Goal: Information Seeking & Learning: Learn about a topic

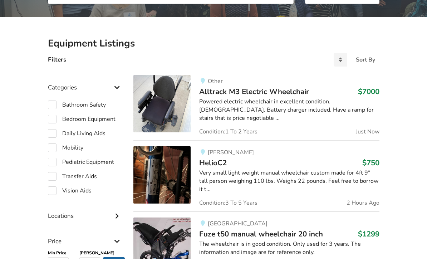
scroll to position [147, 0]
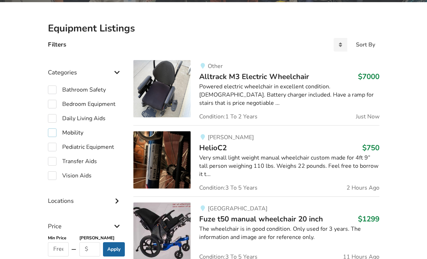
click at [59, 131] on label "Mobility" at bounding box center [65, 132] width 35 height 9
checkbox input "true"
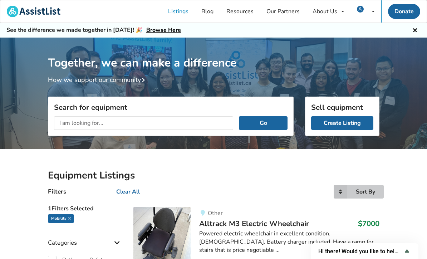
click at [344, 190] on icon at bounding box center [341, 192] width 14 height 14
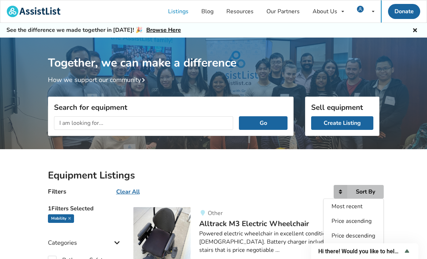
click at [363, 220] on span "Price ascending" at bounding box center [352, 221] width 40 height 8
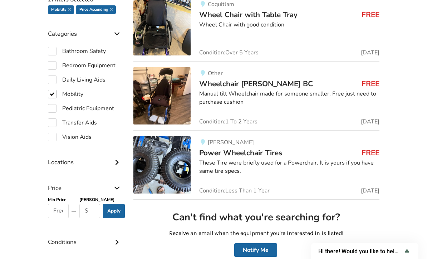
scroll to position [209, 0]
click at [64, 210] on input "text" at bounding box center [58, 211] width 21 height 14
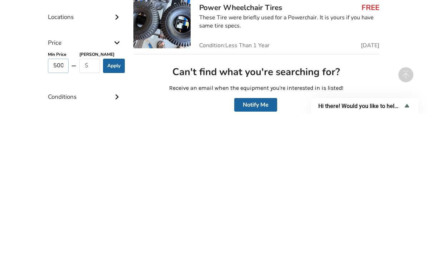
type input "500"
click at [96, 204] on input "text" at bounding box center [89, 211] width 21 height 14
type input "1300"
click at [109, 204] on button "Apply" at bounding box center [114, 211] width 22 height 14
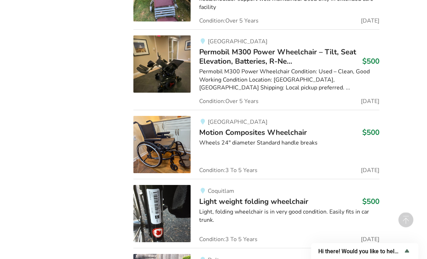
scroll to position [963, 0]
click at [234, 139] on div "Wheels 24" diameter Standard handle breaks" at bounding box center [289, 143] width 180 height 8
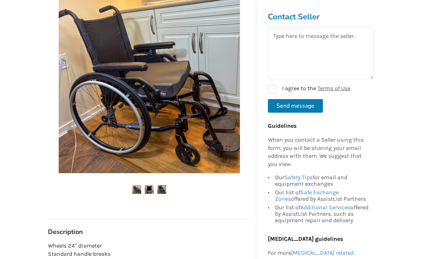
scroll to position [152, 0]
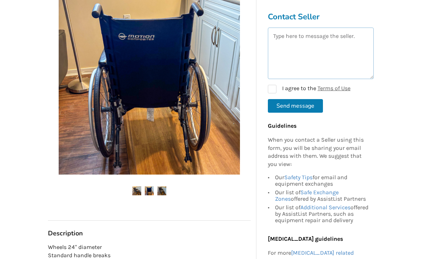
click at [311, 50] on textarea at bounding box center [321, 54] width 106 height 52
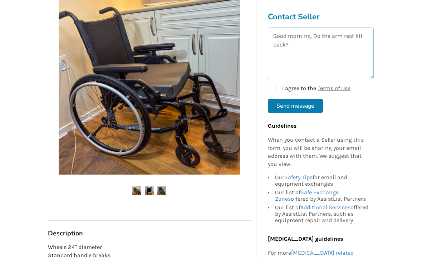
type textarea "Good morning. Do the arm rest lift back?"
click at [273, 92] on label "I agree to the Terms of Use" at bounding box center [309, 89] width 83 height 9
checkbox input "true"
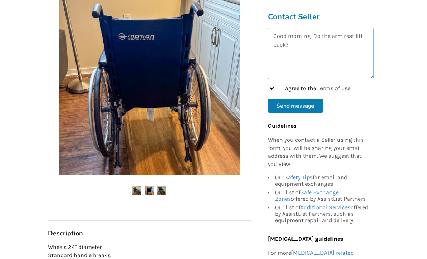
click at [315, 40] on textarea "Good morning. Do the arm rest lift back?" at bounding box center [321, 54] width 106 height 52
click at [316, 41] on textarea "Good morning. Do the arm rest lift back?" at bounding box center [321, 54] width 106 height 52
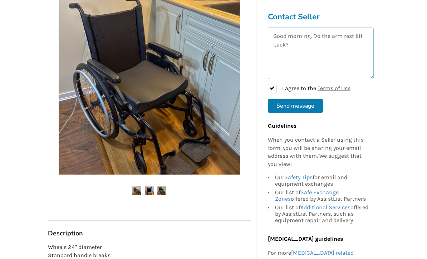
click at [359, 42] on textarea "Good morning. Do the arm rest lift back?" at bounding box center [321, 54] width 106 height 52
click at [317, 39] on textarea "Good morning. Do the arm rest lift back?" at bounding box center [321, 54] width 106 height 52
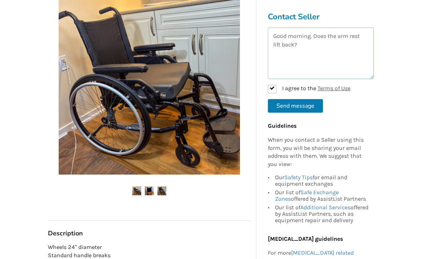
click at [357, 39] on textarea "Good morning. Does the arm rest lift back?" at bounding box center [321, 54] width 106 height 52
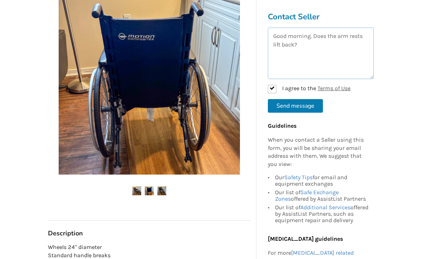
click at [315, 52] on textarea "Good morning. Does the arm rests lift back?" at bounding box center [321, 54] width 106 height 52
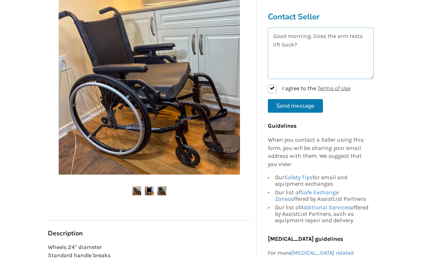
click at [361, 39] on textarea "Good morning. Does the arm rests lift back?" at bounding box center [321, 54] width 106 height 52
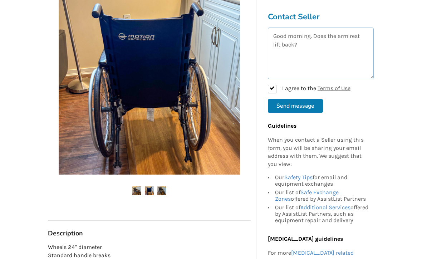
click at [302, 52] on textarea "Good morning. Does the arm rest lift back?" at bounding box center [321, 54] width 106 height 52
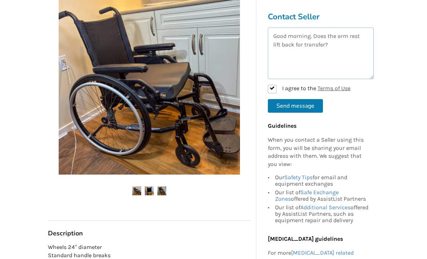
click at [340, 49] on textarea "Good morning. Does the arm rest lift back for transfer?" at bounding box center [321, 54] width 106 height 52
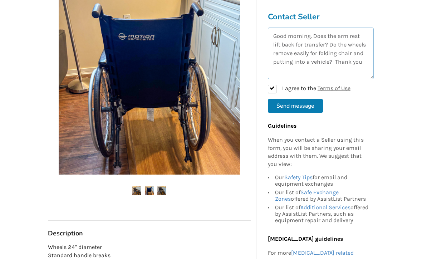
type textarea "Good morning. Does the arm rest lift back for transfer? Do the wheels remove ea…"
click at [295, 109] on button "Send message" at bounding box center [295, 106] width 55 height 14
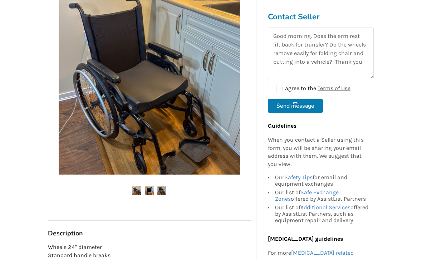
checkbox input "false"
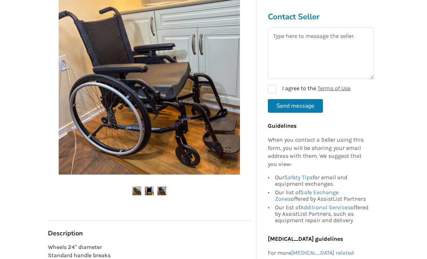
click at [400, 49] on div "Message sent" at bounding box center [213, 46] width 374 height 8
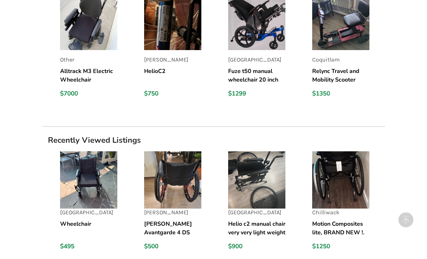
scroll to position [640, 0]
click at [341, 180] on img at bounding box center [340, 179] width 57 height 57
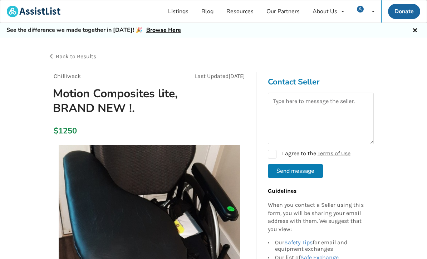
click at [76, 59] on span "Back to Results" at bounding box center [76, 56] width 40 height 7
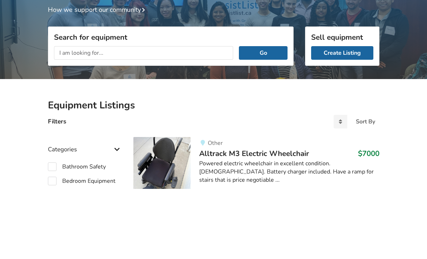
scroll to position [70, 0]
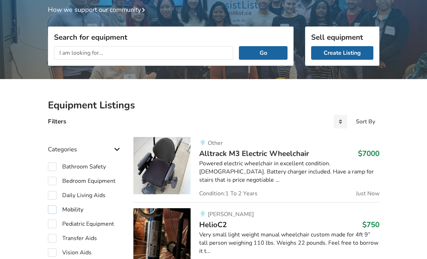
click at [49, 209] on label "Mobility" at bounding box center [65, 209] width 35 height 9
checkbox input "true"
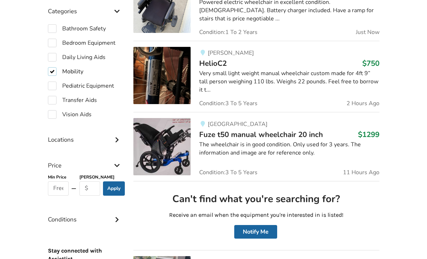
scroll to position [232, 0]
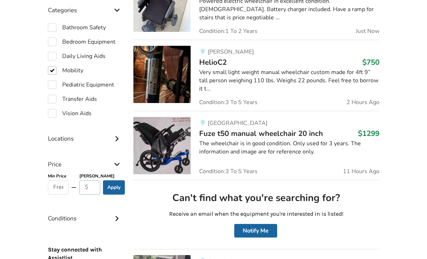
click at [88, 191] on input "text" at bounding box center [89, 187] width 21 height 14
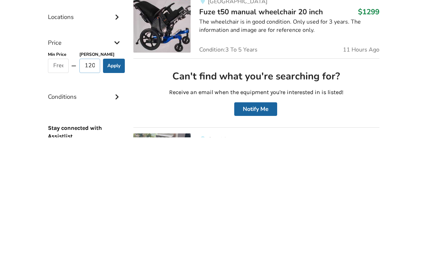
type input "1200"
click at [115, 181] on button "Apply" at bounding box center [114, 188] width 22 height 14
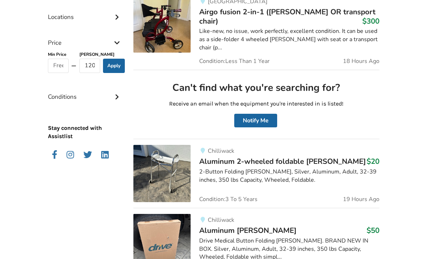
click at [111, 69] on button "Apply" at bounding box center [114, 66] width 22 height 14
click at [115, 69] on button "Apply" at bounding box center [114, 66] width 22 height 14
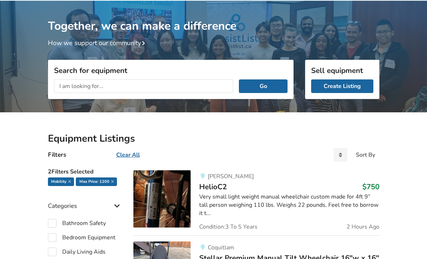
scroll to position [0, 0]
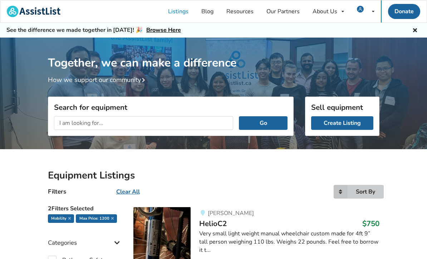
click at [342, 191] on icon at bounding box center [341, 192] width 14 height 14
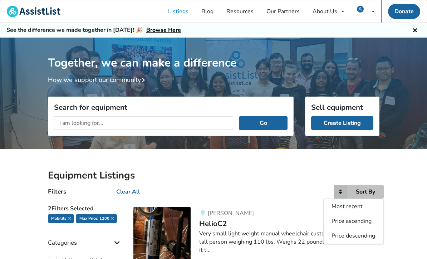
click at [363, 234] on span "Price descending" at bounding box center [354, 236] width 44 height 8
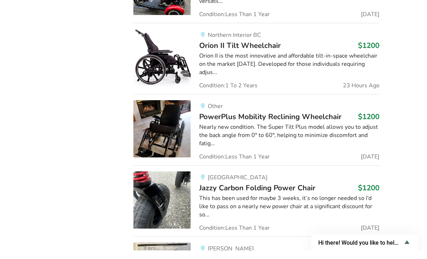
scroll to position [739, 0]
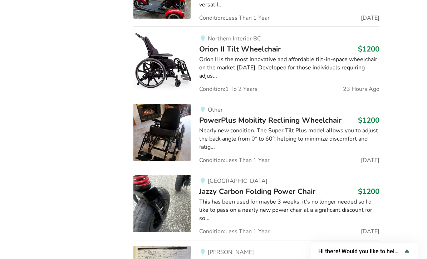
click at [154, 190] on img at bounding box center [161, 203] width 57 height 57
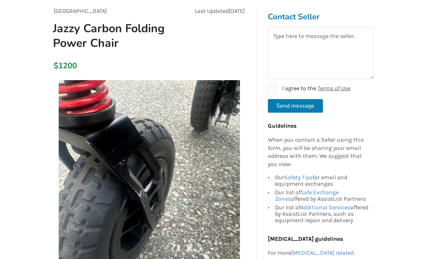
scroll to position [117, 0]
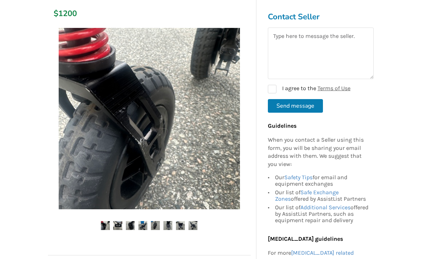
click at [114, 227] on img at bounding box center [117, 226] width 9 height 9
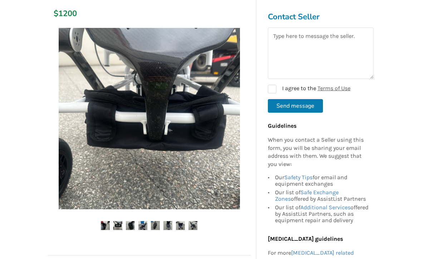
scroll to position [117, 0]
click at [142, 221] on img at bounding box center [142, 225] width 9 height 9
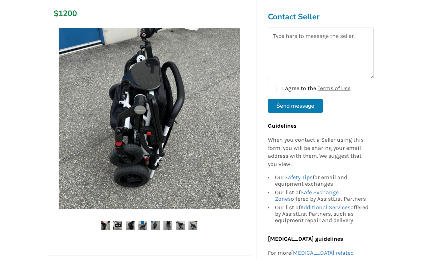
click at [182, 226] on img at bounding box center [180, 225] width 9 height 9
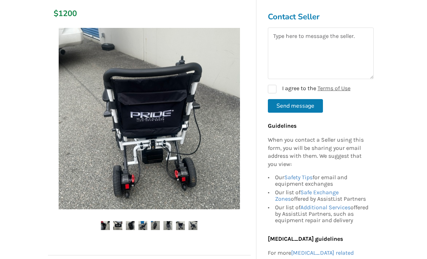
click at [196, 223] on img at bounding box center [193, 225] width 9 height 9
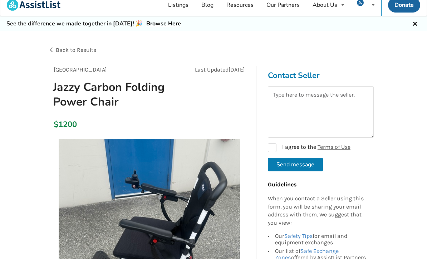
scroll to position [0, 0]
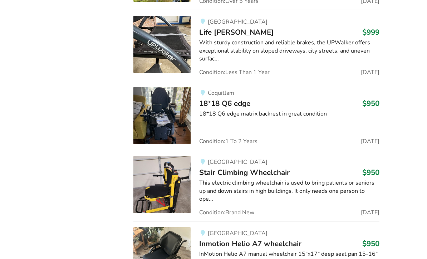
scroll to position [3384, 0]
